Goal: Task Accomplishment & Management: Use online tool/utility

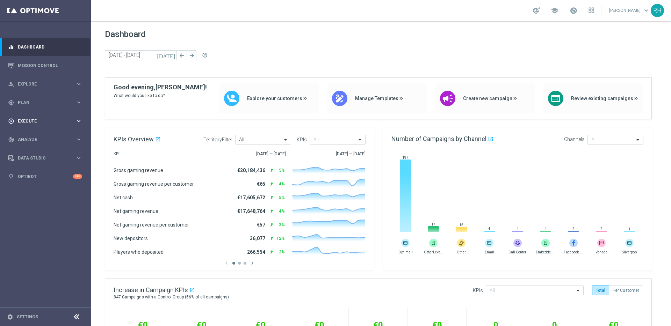
click at [63, 115] on div "play_circle_outline Execute keyboard_arrow_right" at bounding box center [45, 121] width 90 height 19
click at [47, 133] on link "Campaign Builder" at bounding box center [45, 136] width 54 height 6
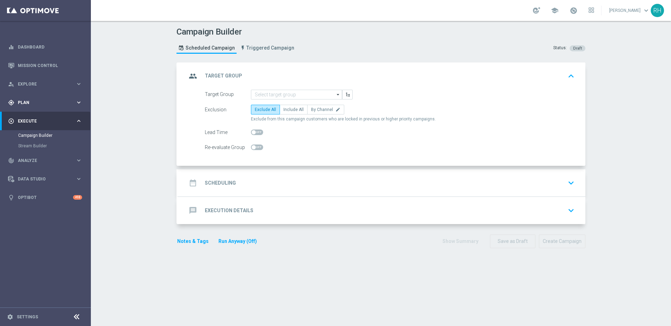
click at [66, 107] on div "gps_fixed Plan keyboard_arrow_right" at bounding box center [45, 102] width 90 height 19
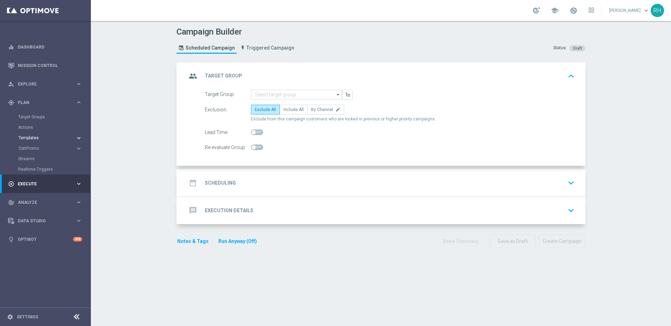
click at [46, 138] on span "Templates" at bounding box center [44, 138] width 50 height 4
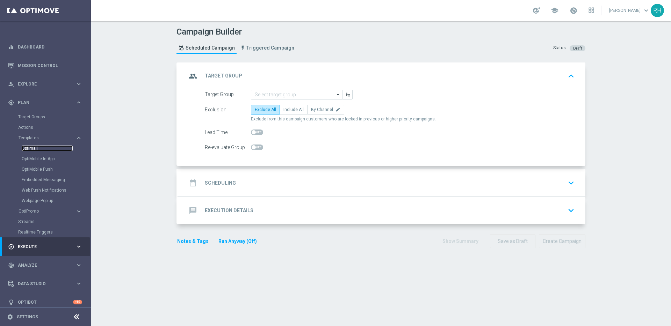
click at [35, 147] on link "Optimail" at bounding box center [47, 149] width 51 height 6
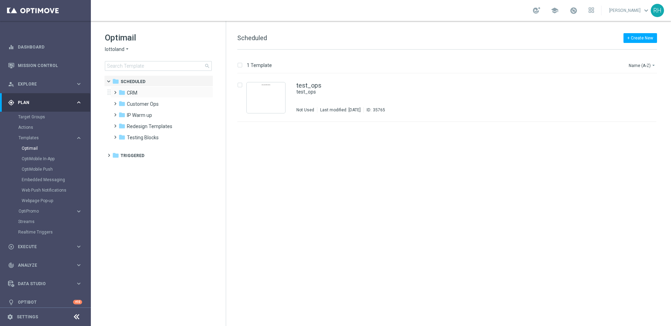
click at [115, 91] on span at bounding box center [113, 89] width 3 height 3
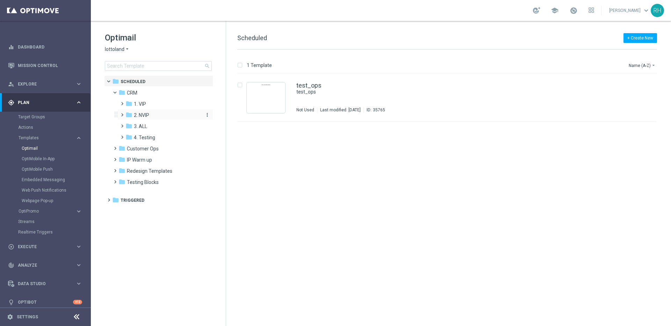
click at [125, 113] on icon "folder" at bounding box center [128, 114] width 7 height 7
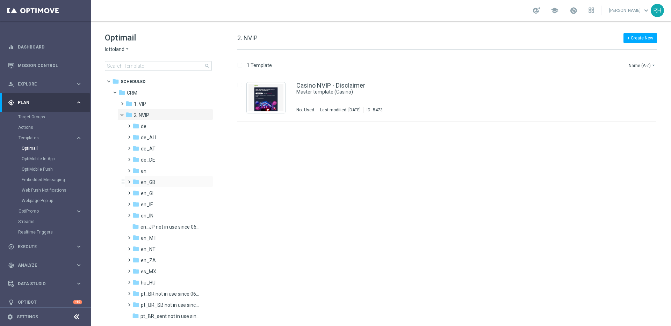
click at [129, 180] on span at bounding box center [127, 178] width 3 height 3
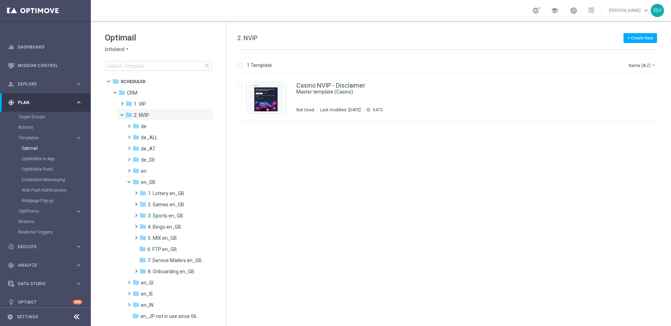
click at [226, 153] on div "Optimail lottoland arrow_drop_down × lottoland search folder 1 Folder folder Sc…" at bounding box center [381, 173] width 580 height 305
drag, startPoint x: 242, startPoint y: 207, endPoint x: 241, endPoint y: 211, distance: 3.6
click at [241, 211] on div "insert_drive_file Casino NVIP - Disclaimer Master template (Casino) Not Used La…" at bounding box center [449, 200] width 439 height 252
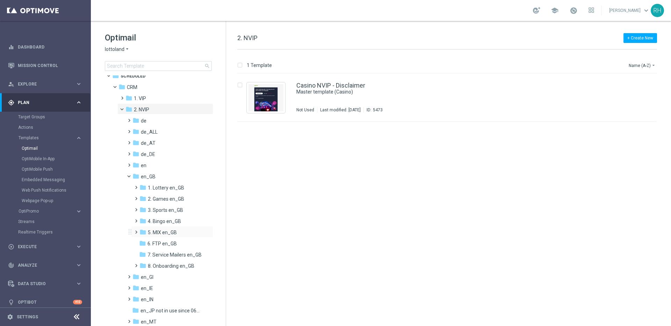
click at [136, 228] on span at bounding box center [136, 231] width 7 height 9
click at [138, 232] on span at bounding box center [139, 230] width 3 height 3
click at [136, 219] on span at bounding box center [134, 218] width 3 height 3
click at [138, 220] on span at bounding box center [139, 219] width 3 height 3
click at [136, 208] on span at bounding box center [134, 206] width 3 height 3
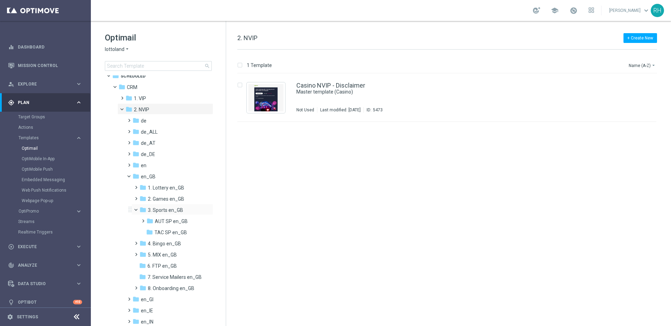
click at [138, 209] on span at bounding box center [139, 208] width 3 height 3
click at [136, 197] on span at bounding box center [134, 195] width 3 height 3
click at [138, 199] on span at bounding box center [139, 197] width 3 height 3
click at [136, 186] on span at bounding box center [134, 184] width 3 height 3
click at [138, 188] on span at bounding box center [139, 185] width 3 height 3
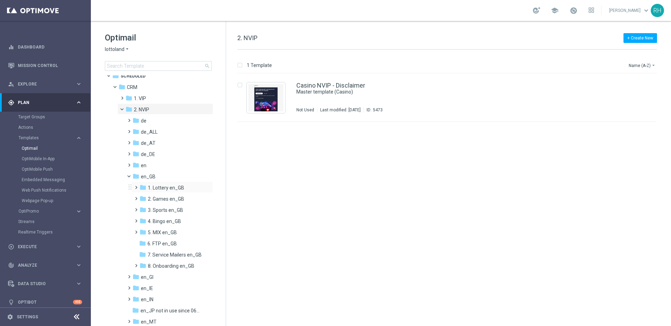
click at [136, 186] on span at bounding box center [134, 184] width 3 height 3
click at [138, 188] on span at bounding box center [139, 185] width 3 height 3
click at [374, 142] on div "insert_drive_file Casino NVIP - Disclaimer Master template (Casino) Not Used La…" at bounding box center [449, 200] width 439 height 252
click at [355, 154] on div "insert_drive_file Casino NVIP - Disclaimer Master template (Casino) Not Used La…" at bounding box center [449, 200] width 439 height 252
click at [225, 166] on div "Optimail lottoland arrow_drop_down × lottoland search folder 1 Folder folder Sc…" at bounding box center [158, 173] width 135 height 305
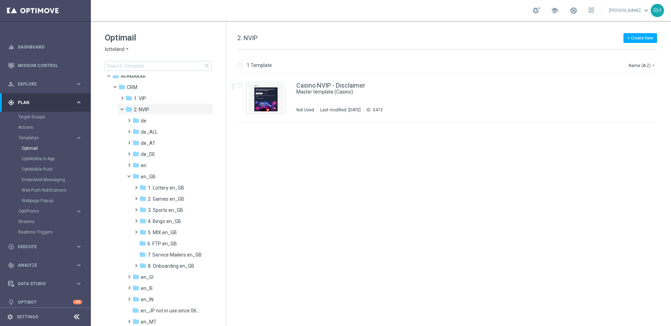
click at [225, 166] on div "Optimail lottoland arrow_drop_down × lottoland search folder 1 Folder folder Sc…" at bounding box center [158, 173] width 135 height 305
click at [168, 210] on span "3. Sports en_GB" at bounding box center [165, 210] width 35 height 6
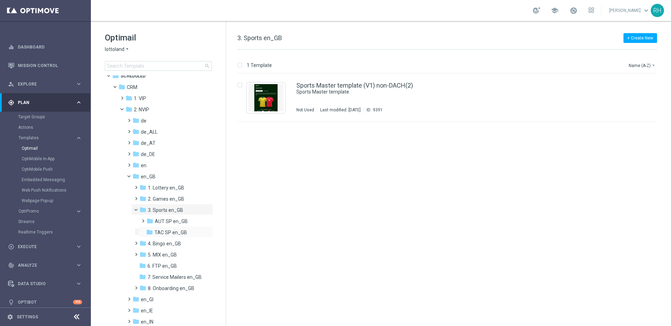
click at [163, 228] on div "folder TAC SP en_GB more_vert" at bounding box center [175, 231] width 75 height 11
click at [159, 233] on span "TAC SP en_GB" at bounding box center [170, 232] width 32 height 6
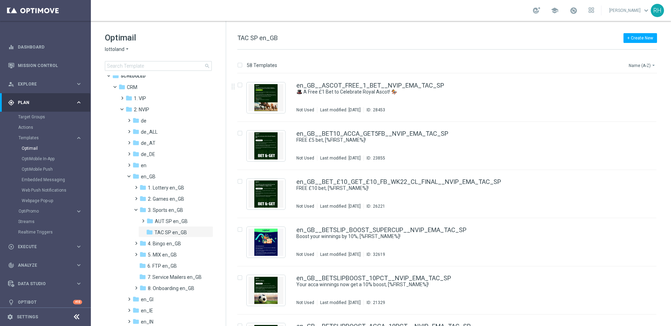
click at [636, 64] on button "Name (A-Z) arrow_drop_down" at bounding box center [642, 65] width 29 height 8
click at [632, 97] on span "Date Modified (Newest)" at bounding box center [629, 96] width 47 height 5
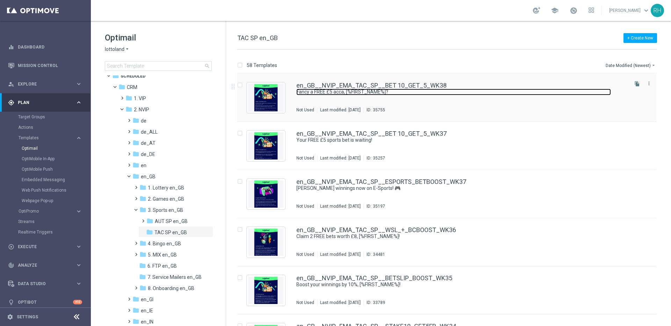
click at [470, 90] on link "Fancy a FREE £5 acca, [%FIRST_NAME%]?" at bounding box center [453, 92] width 314 height 7
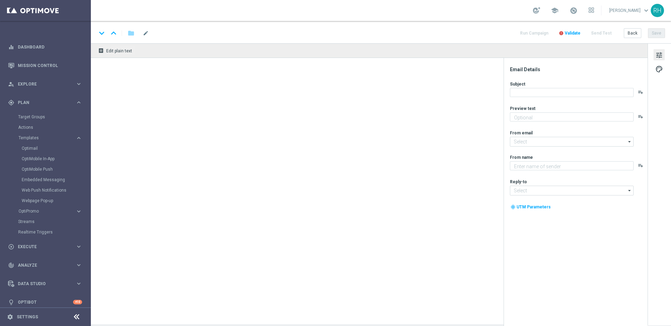
type textarea "Stake just £10 on football to claim your FREEBIE."
type textarea "Lottoland"
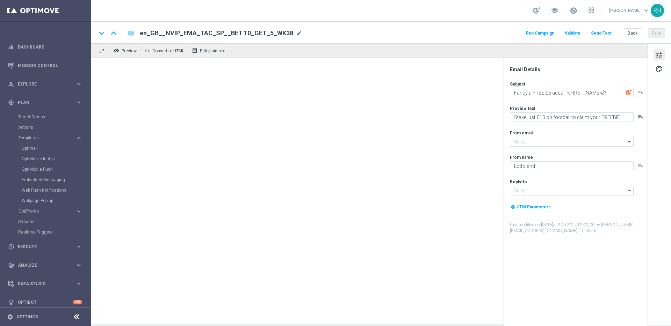
type input "[EMAIL_ADDRESS][DOMAIN_NAME]"
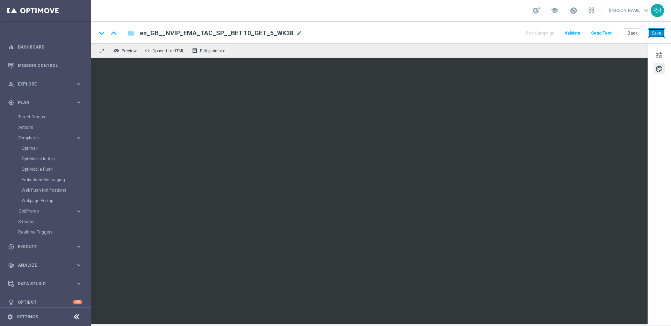
click at [661, 31] on button "Save" at bounding box center [655, 33] width 17 height 10
click at [608, 29] on button "Send Test" at bounding box center [601, 33] width 23 height 9
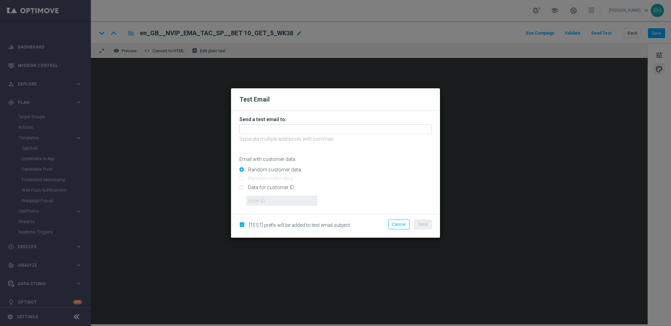
click at [242, 187] on input "Data for customer ID:" at bounding box center [335, 190] width 192 height 10
radio input "true"
click at [259, 199] on input "text" at bounding box center [281, 201] width 71 height 10
type input "9388689"
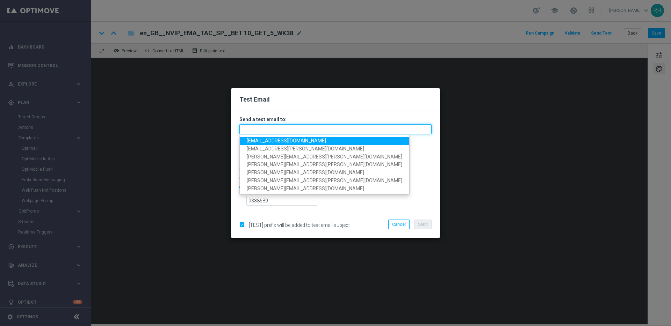
click at [260, 130] on input "text" at bounding box center [335, 129] width 192 height 10
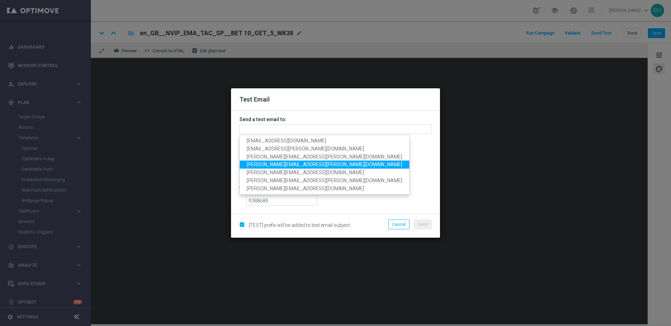
click at [260, 164] on span "[PERSON_NAME][EMAIL_ADDRESS][PERSON_NAME][DOMAIN_NAME]" at bounding box center [324, 165] width 155 height 6
type input "[PERSON_NAME][EMAIL_ADDRESS][PERSON_NAME][DOMAIN_NAME]"
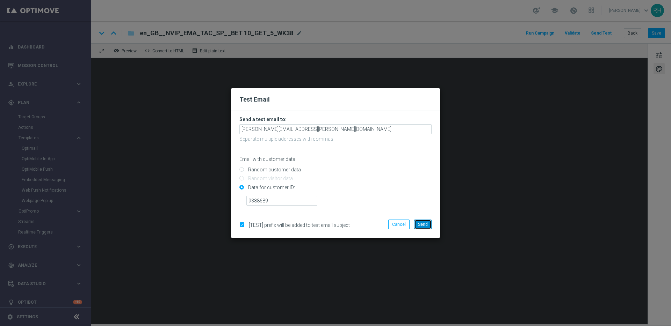
click at [418, 224] on span "Send" at bounding box center [423, 224] width 10 height 5
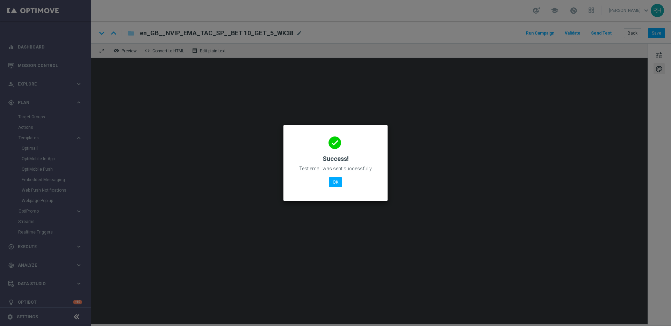
click at [349, 190] on div "done Success! Test email was sent successfully OK" at bounding box center [335, 162] width 87 height 61
click at [339, 184] on button "OK" at bounding box center [335, 182] width 13 height 10
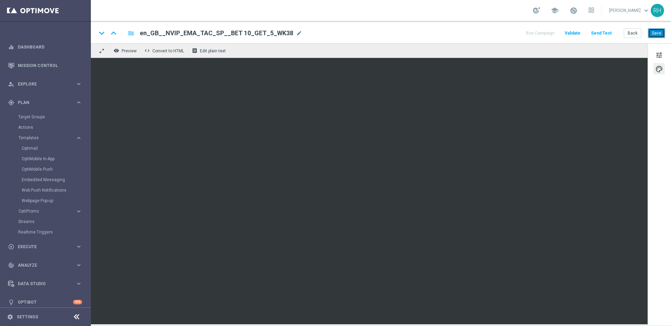
click at [657, 31] on button "Save" at bounding box center [655, 33] width 17 height 10
click at [654, 32] on button "Save" at bounding box center [655, 33] width 17 height 10
click at [652, 34] on button "Save" at bounding box center [655, 33] width 17 height 10
click at [605, 33] on button "Send Test" at bounding box center [601, 33] width 23 height 9
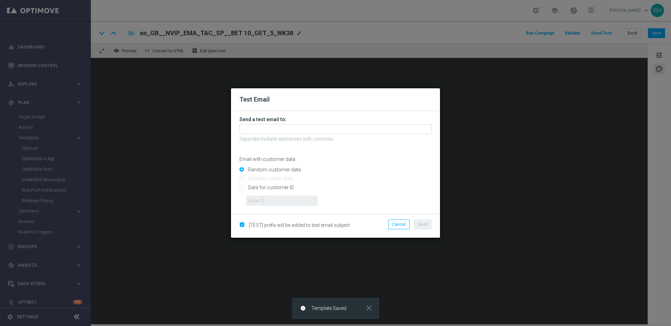
click at [241, 188] on input "Data for customer ID:" at bounding box center [335, 190] width 192 height 10
radio input "true"
click at [255, 200] on input "text" at bounding box center [281, 201] width 71 height 10
type input "9388689"
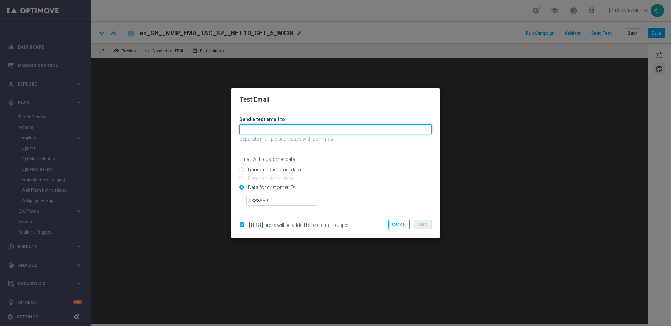
click at [262, 126] on input "text" at bounding box center [335, 129] width 192 height 10
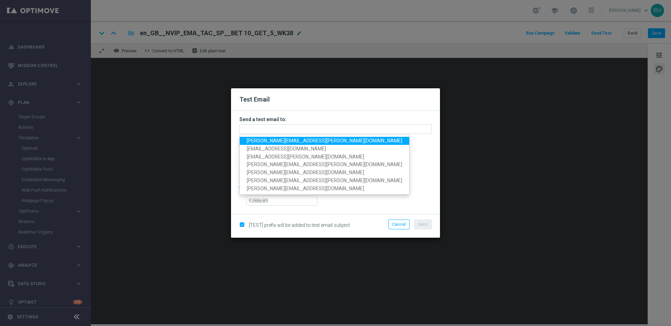
click at [261, 137] on link "[PERSON_NAME][EMAIL_ADDRESS][PERSON_NAME][DOMAIN_NAME]" at bounding box center [324, 141] width 169 height 8
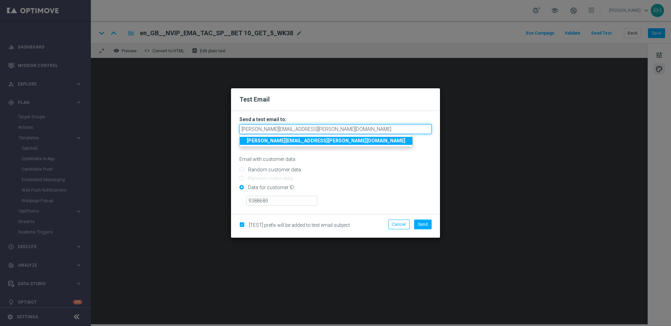
click at [306, 126] on input "[PERSON_NAME][EMAIL_ADDRESS][PERSON_NAME][DOMAIN_NAME]" at bounding box center [335, 129] width 192 height 10
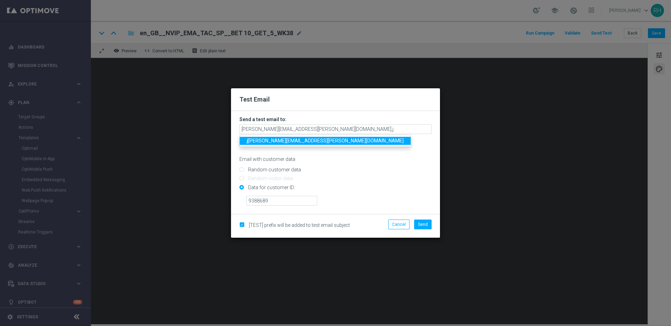
click at [294, 143] on span "[PERSON_NAME] [PERSON_NAME][EMAIL_ADDRESS][PERSON_NAME][DOMAIN_NAME]" at bounding box center [325, 141] width 157 height 6
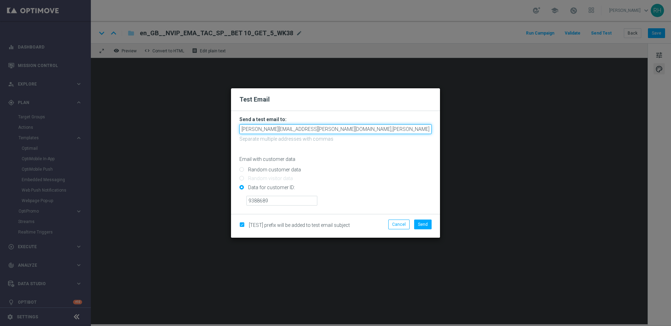
click at [369, 131] on input "[PERSON_NAME][EMAIL_ADDRESS][PERSON_NAME][DOMAIN_NAME],[PERSON_NAME][DOMAIN_NAM…" at bounding box center [335, 129] width 192 height 10
type input "[PERSON_NAME][EMAIL_ADDRESS][PERSON_NAME][DOMAIN_NAME],[PERSON_NAME][DOMAIN_NAM…"
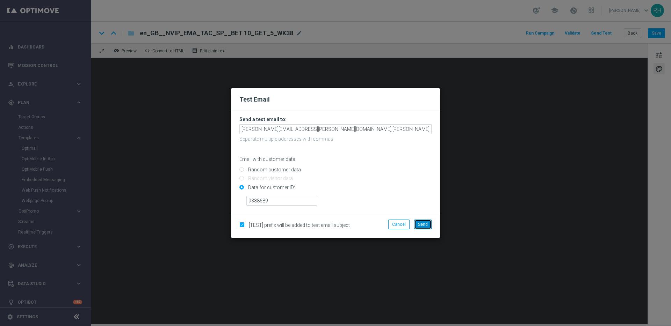
click at [422, 224] on span "Send" at bounding box center [423, 224] width 10 height 5
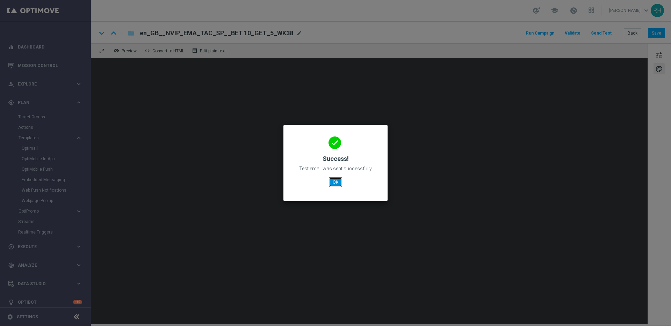
click at [338, 186] on button "OK" at bounding box center [335, 182] width 13 height 10
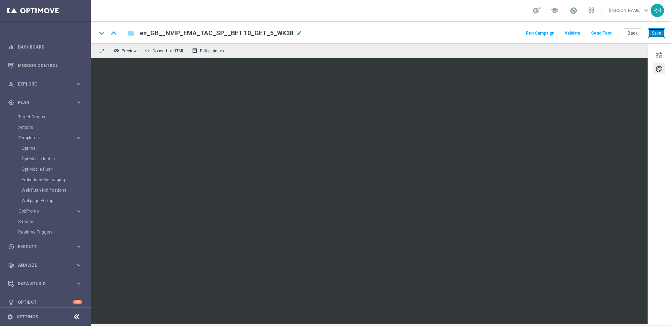
click at [655, 32] on button "Save" at bounding box center [655, 33] width 17 height 10
click at [662, 35] on button "Save" at bounding box center [655, 33] width 17 height 10
click at [606, 31] on button "Send Test" at bounding box center [601, 33] width 23 height 9
click at [609, 31] on button "Send Test" at bounding box center [601, 33] width 23 height 9
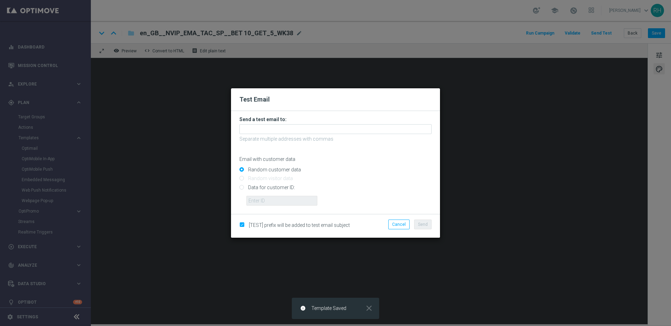
click at [241, 188] on input "Data for customer ID:" at bounding box center [335, 190] width 192 height 10
radio input "true"
click at [262, 199] on input "text" at bounding box center [281, 201] width 71 height 10
type input "9388689"
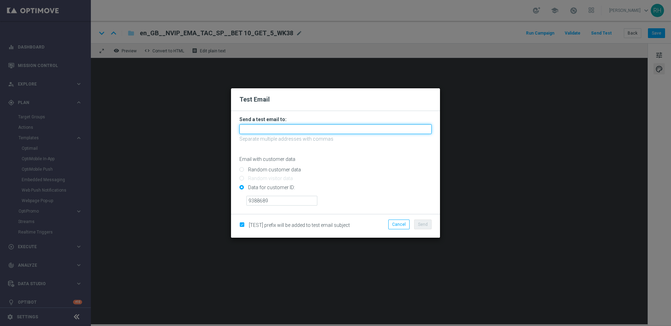
click at [268, 128] on input "text" at bounding box center [335, 129] width 192 height 10
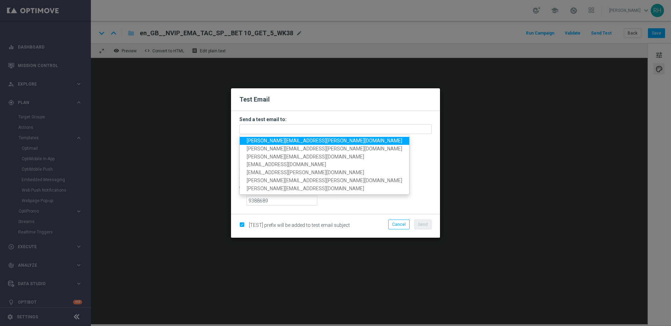
click at [260, 140] on span "[PERSON_NAME][EMAIL_ADDRESS][PERSON_NAME][DOMAIN_NAME]" at bounding box center [324, 141] width 155 height 6
type input "[PERSON_NAME][EMAIL_ADDRESS][PERSON_NAME][DOMAIN_NAME]"
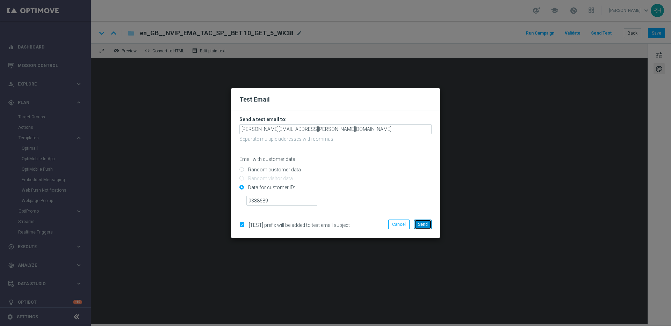
click at [421, 229] on button "Send" at bounding box center [422, 225] width 17 height 10
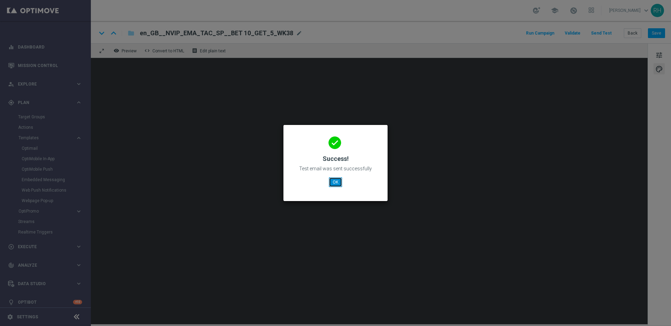
click at [339, 181] on button "OK" at bounding box center [335, 182] width 13 height 10
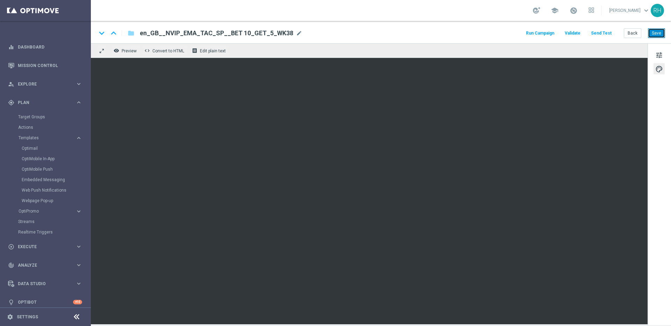
click at [652, 31] on button "Save" at bounding box center [655, 33] width 17 height 10
